Goal: Transaction & Acquisition: Purchase product/service

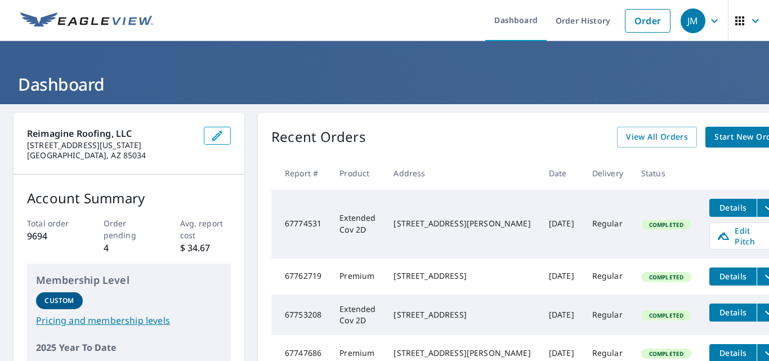
click at [639, 20] on link "Order" at bounding box center [648, 21] width 46 height 24
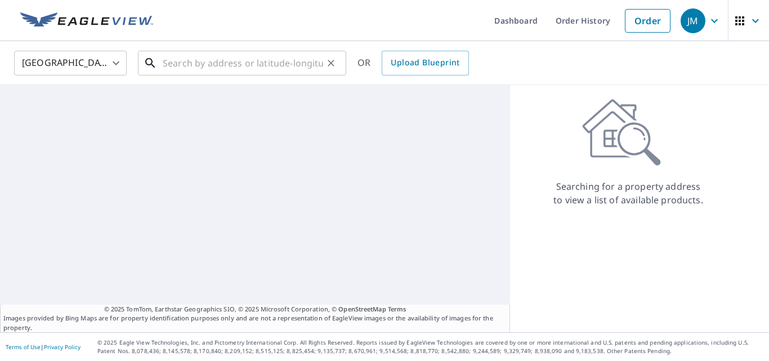
click at [263, 62] on input "text" at bounding box center [243, 63] width 160 height 32
paste input "[STREET_ADDRESS][PERSON_NAME] ,"
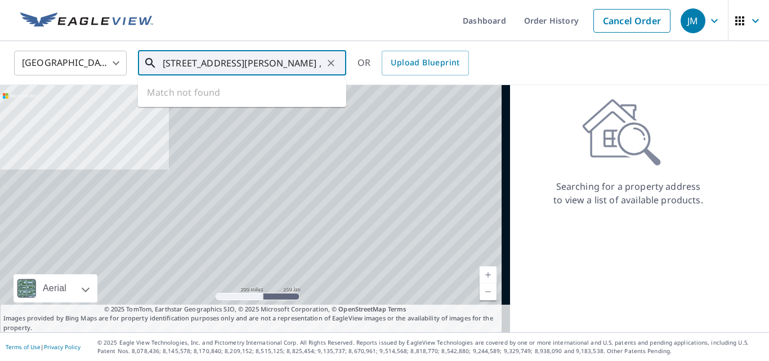
scroll to position [0, 50]
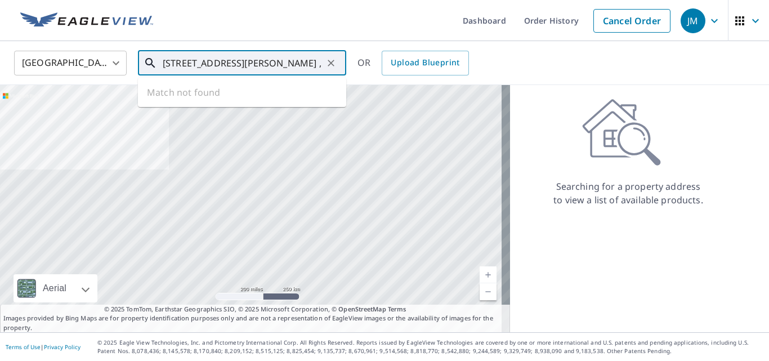
click at [253, 48] on input "[STREET_ADDRESS][PERSON_NAME] ," at bounding box center [243, 63] width 160 height 32
click at [252, 51] on input "[STREET_ADDRESS][PERSON_NAME] ," at bounding box center [243, 63] width 160 height 32
paste input "text"
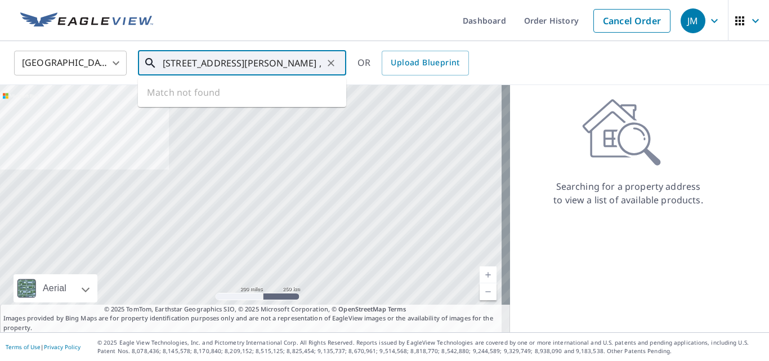
type input "[STREET_ADDRESS][PERSON_NAME] ,"
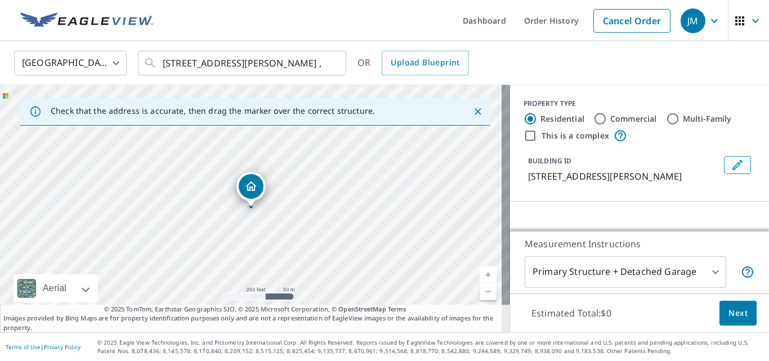
scroll to position [140, 0]
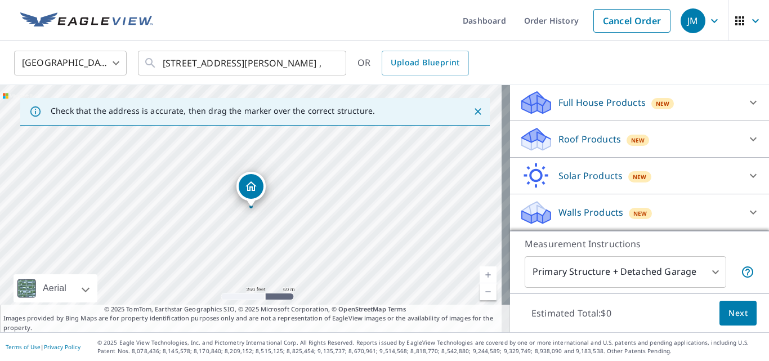
click at [570, 139] on p "Roof Products" at bounding box center [589, 139] width 62 height 14
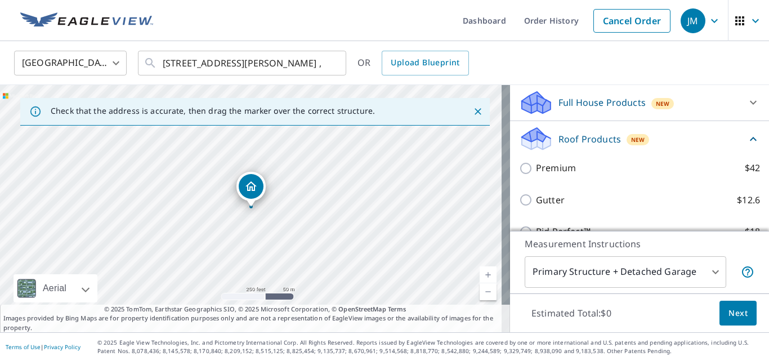
scroll to position [117, 0]
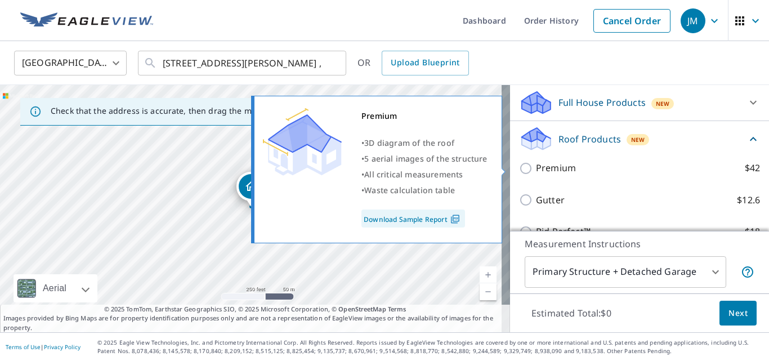
click at [520, 172] on input "Premium $42" at bounding box center [527, 168] width 17 height 14
checkbox input "true"
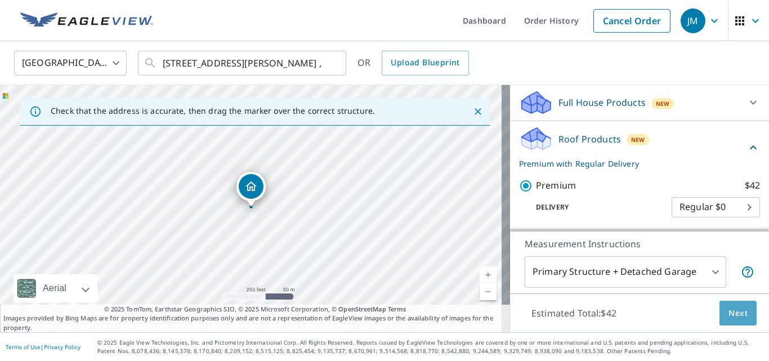
click at [728, 316] on span "Next" at bounding box center [737, 313] width 19 height 14
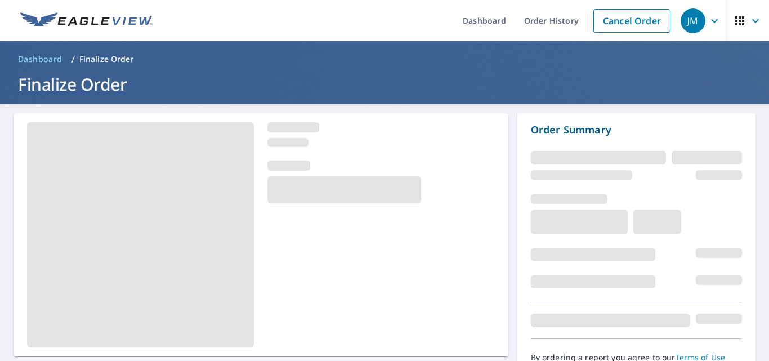
scroll to position [338, 0]
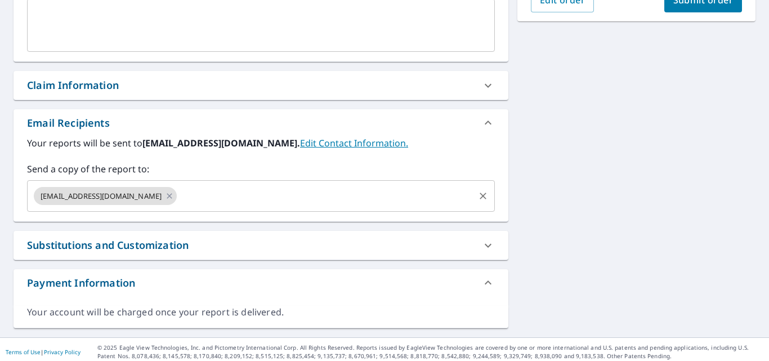
click at [264, 192] on input "text" at bounding box center [325, 195] width 294 height 21
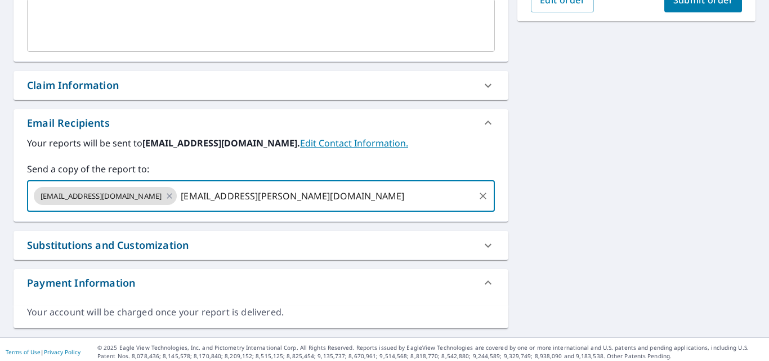
type input "[EMAIL_ADDRESS][PERSON_NAME][DOMAIN_NAME]"
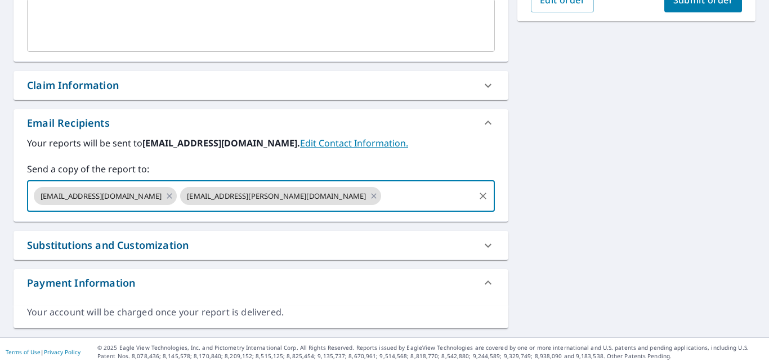
scroll to position [0, 0]
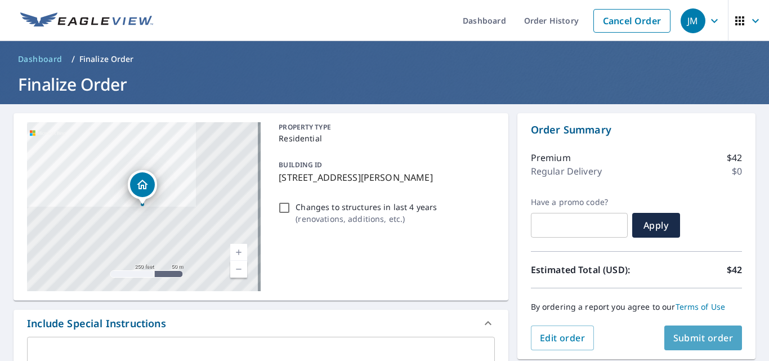
click at [681, 345] on button "Submit order" at bounding box center [703, 337] width 78 height 25
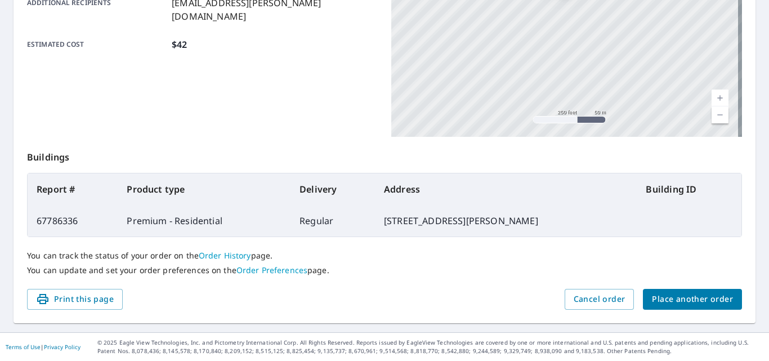
click at [242, 252] on link "Order History" at bounding box center [225, 255] width 52 height 11
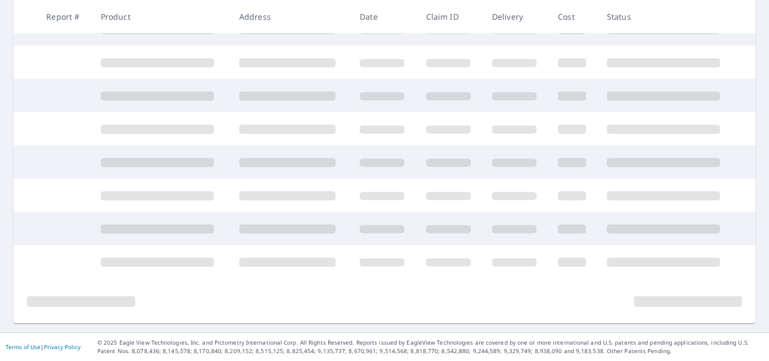
scroll to position [291, 0]
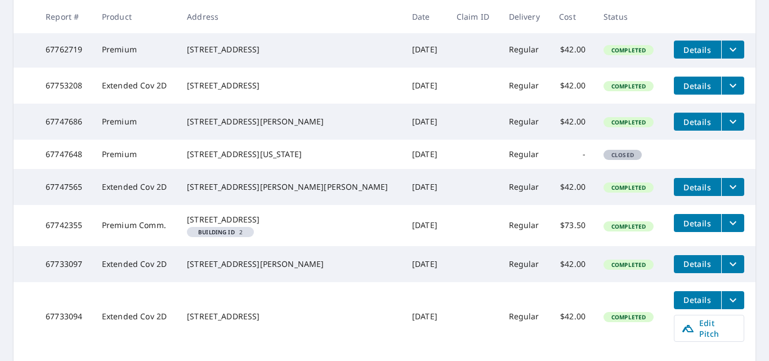
scroll to position [302, 0]
